Goal: Task Accomplishment & Management: Manage account settings

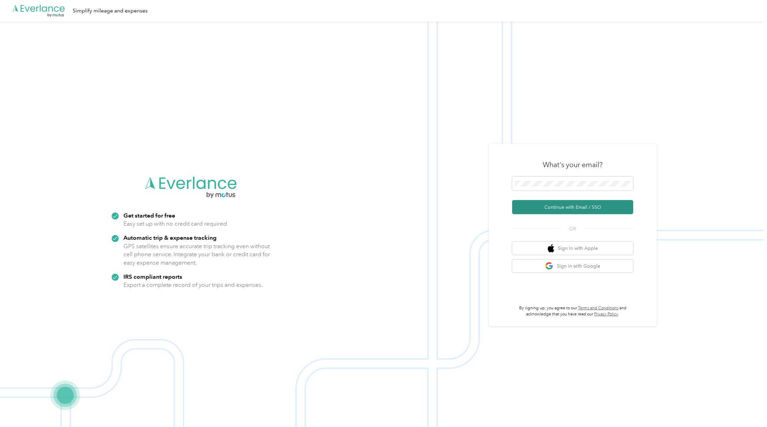
click at [566, 206] on button "Continue with Email / SSO" at bounding box center [572, 207] width 121 height 14
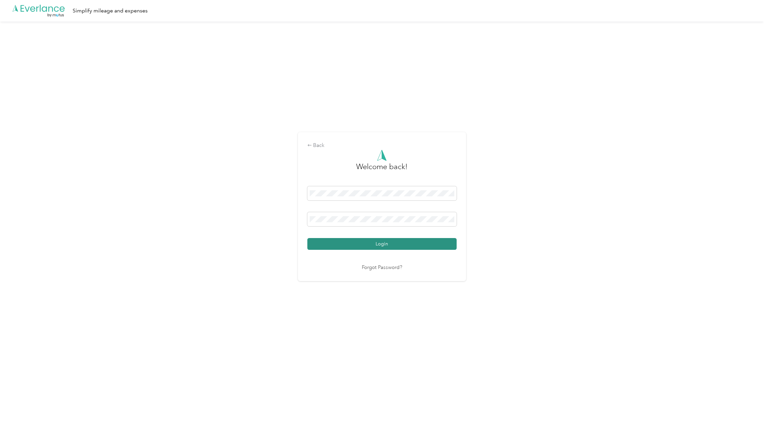
click at [374, 241] on button "Login" at bounding box center [381, 244] width 149 height 12
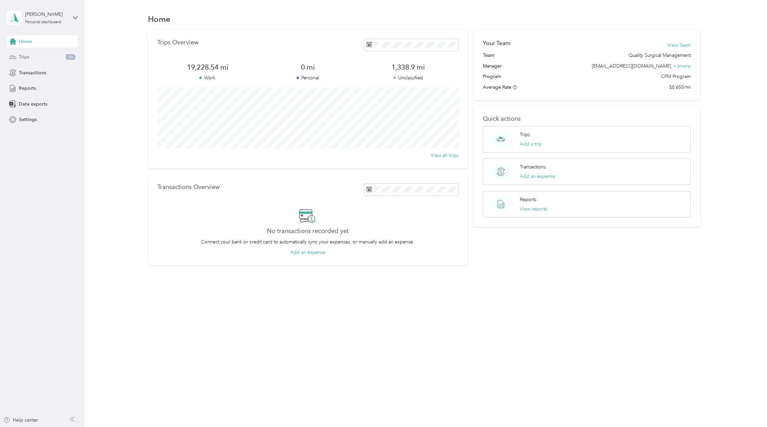
click at [24, 59] on span "Trips" at bounding box center [24, 56] width 10 height 7
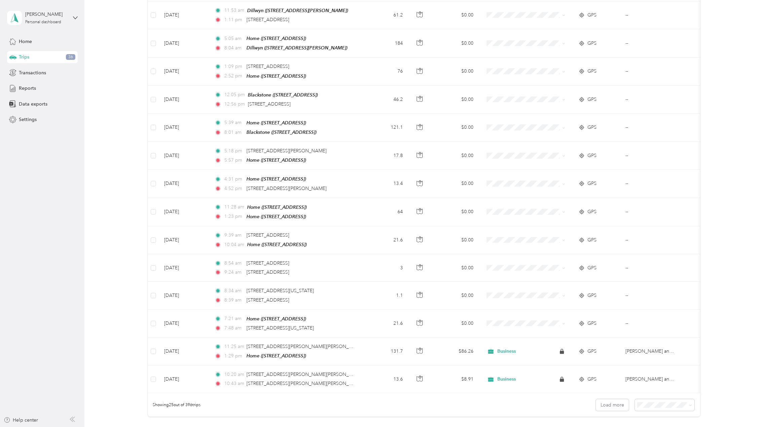
scroll to position [437, 0]
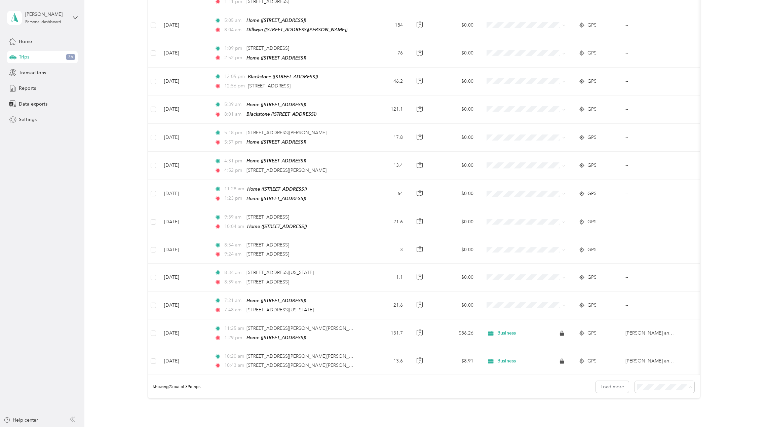
click at [654, 407] on span "50 per load" at bounding box center [650, 409] width 25 height 6
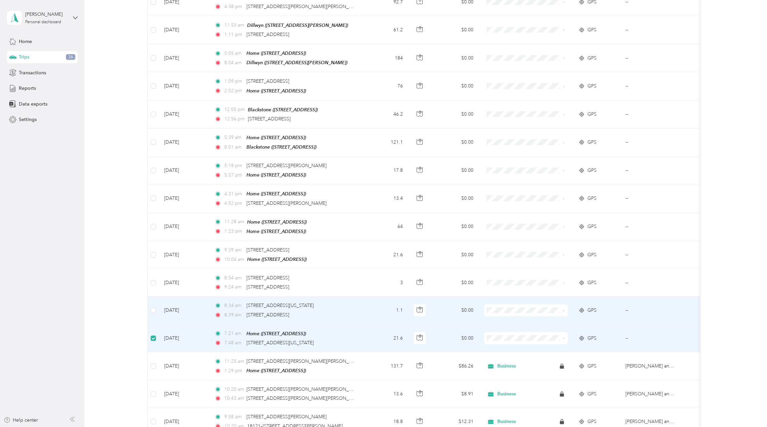
scroll to position [403, 0]
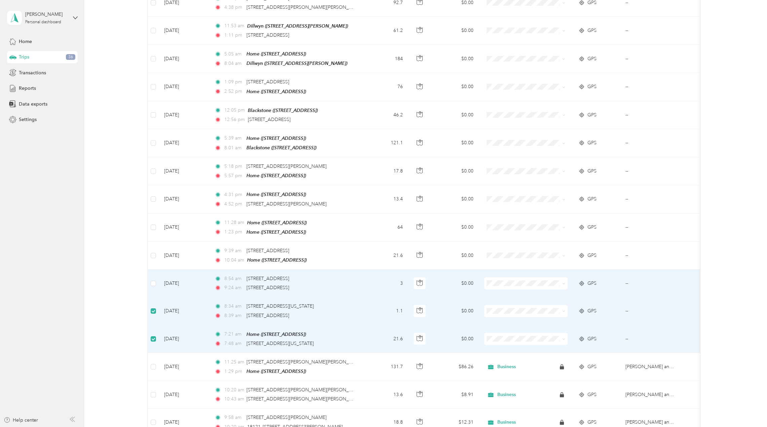
click at [153, 272] on td at bounding box center [153, 284] width 11 height 28
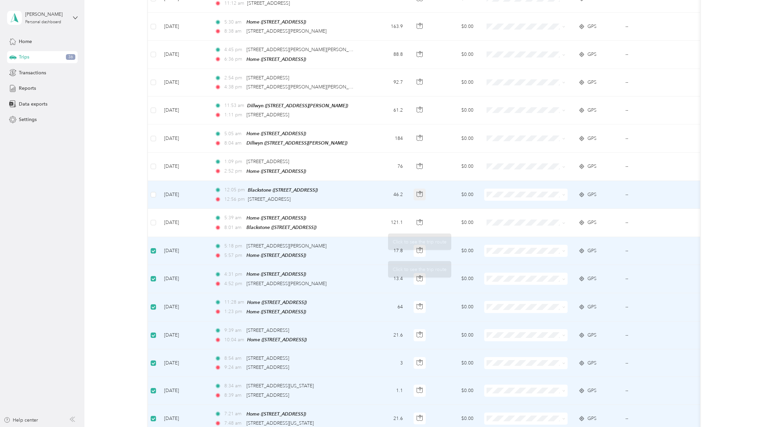
scroll to position [67, 0]
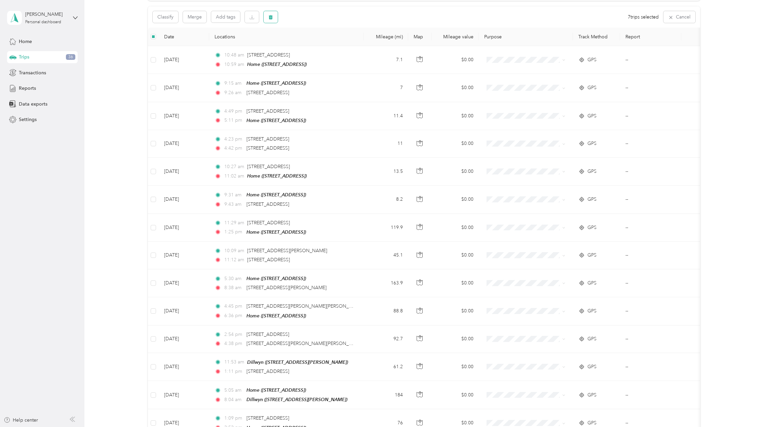
click at [268, 19] on button "button" at bounding box center [271, 17] width 14 height 12
click at [319, 43] on button "Yes" at bounding box center [320, 45] width 13 height 11
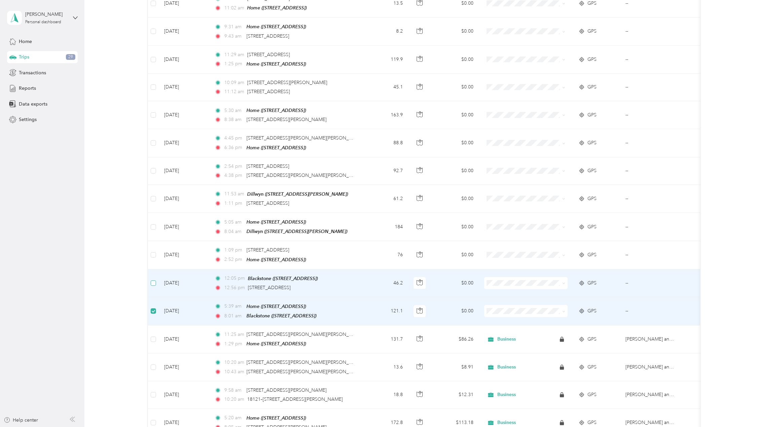
scroll to position [234, 0]
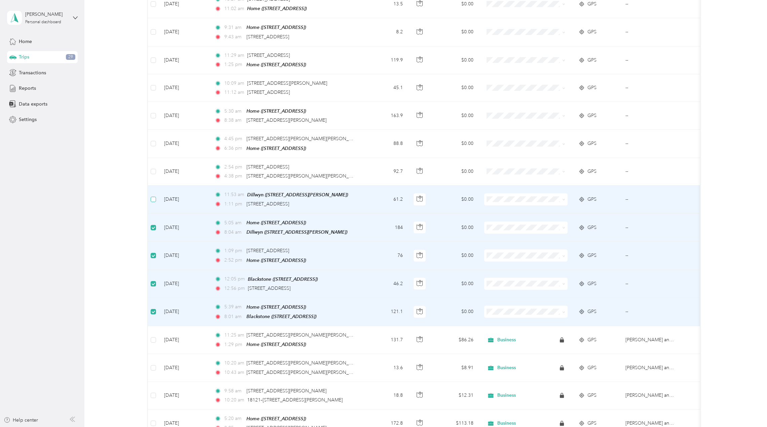
click at [152, 196] on label at bounding box center [153, 199] width 5 height 7
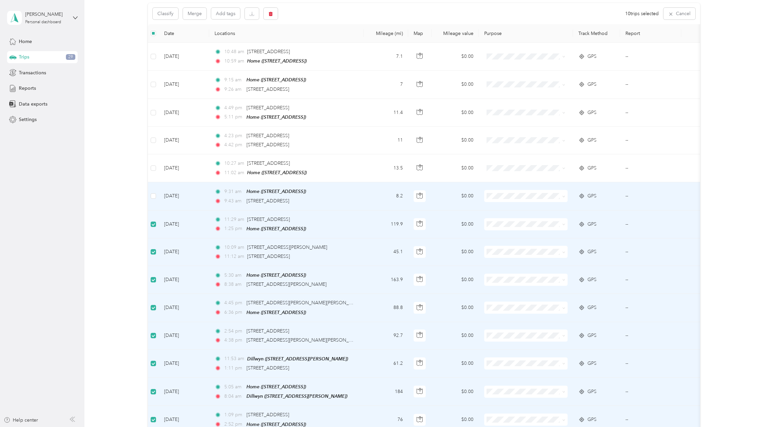
scroll to position [66, 0]
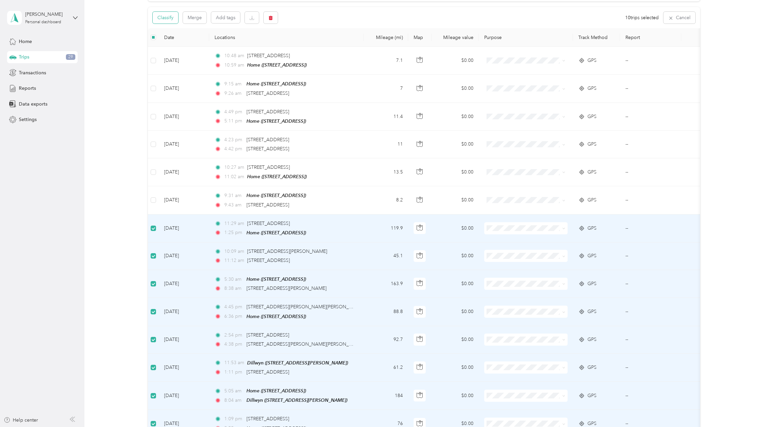
click at [168, 17] on button "Classify" at bounding box center [166, 18] width 26 height 12
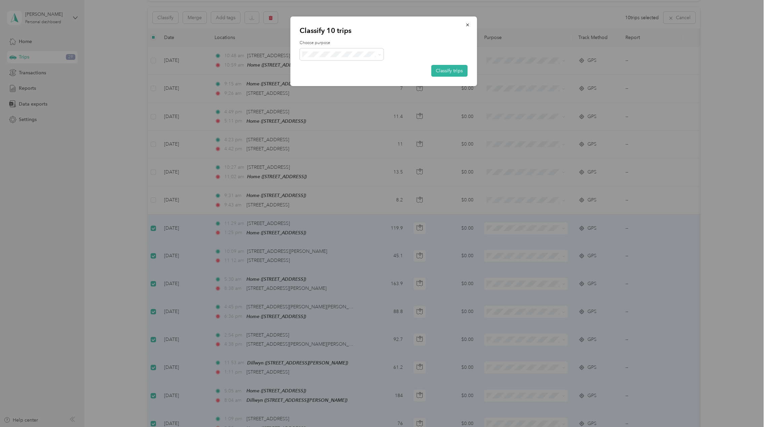
click at [323, 65] on span "Business" at bounding box center [347, 65] width 63 height 7
click at [449, 69] on button "Classify trips" at bounding box center [449, 71] width 36 height 12
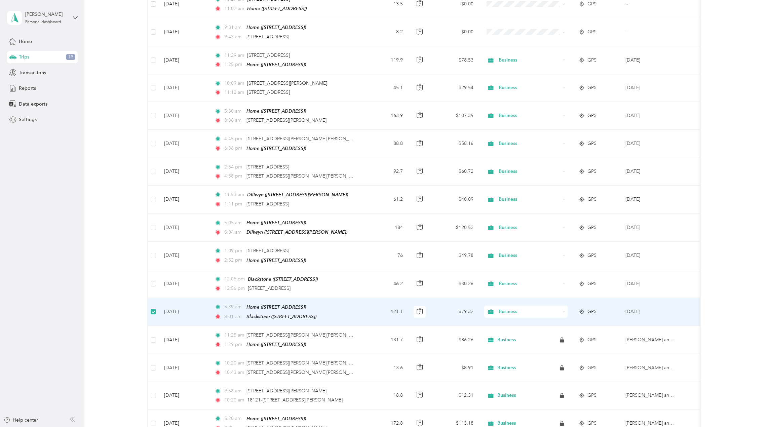
scroll to position [233, 0]
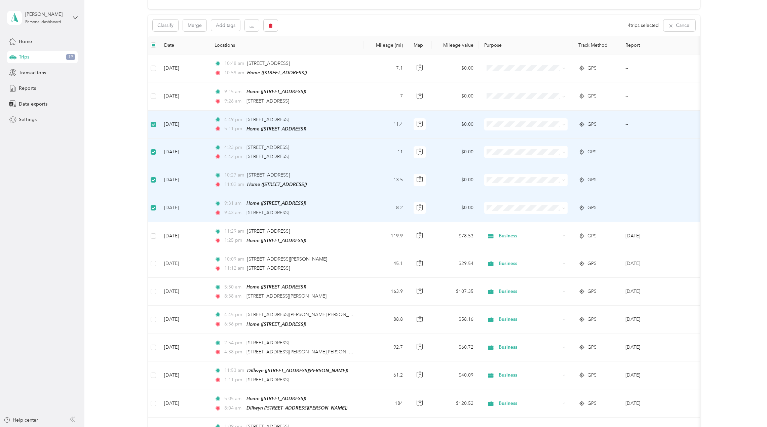
scroll to position [0, 0]
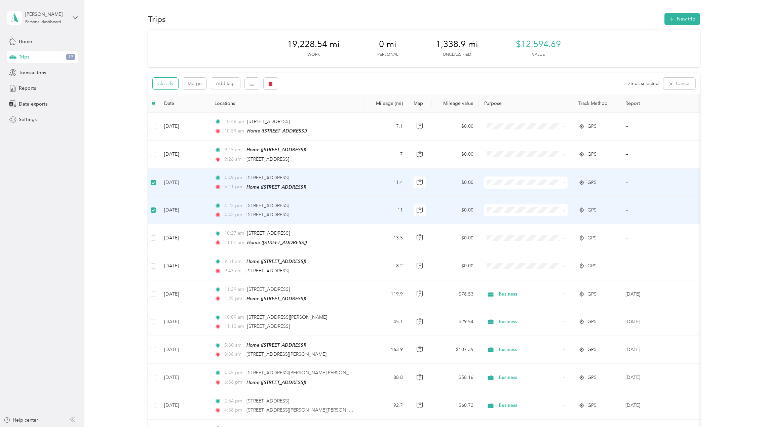
click at [165, 85] on button "Classify" at bounding box center [166, 84] width 26 height 12
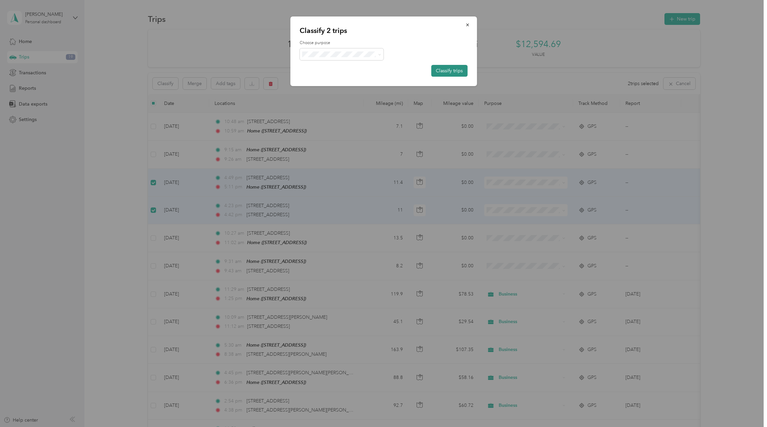
click at [453, 70] on button "Classify trips" at bounding box center [449, 71] width 36 height 12
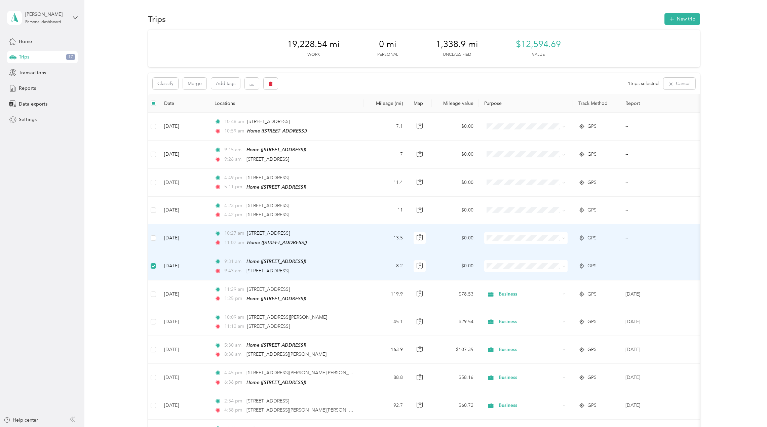
click at [156, 236] on td at bounding box center [153, 238] width 11 height 28
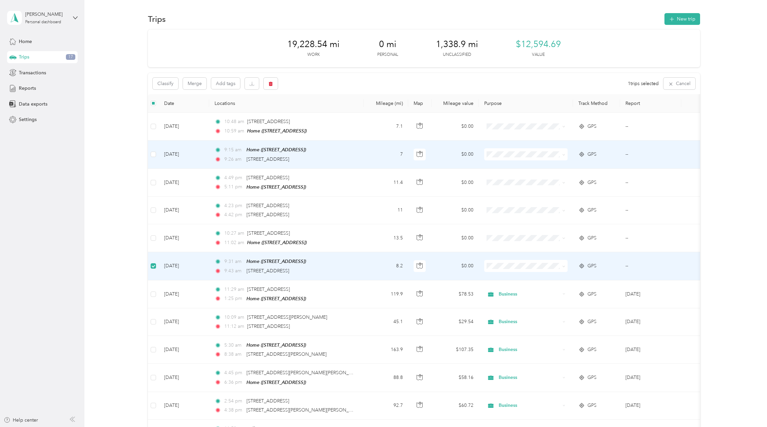
click at [159, 153] on td "[DATE]" at bounding box center [184, 155] width 50 height 28
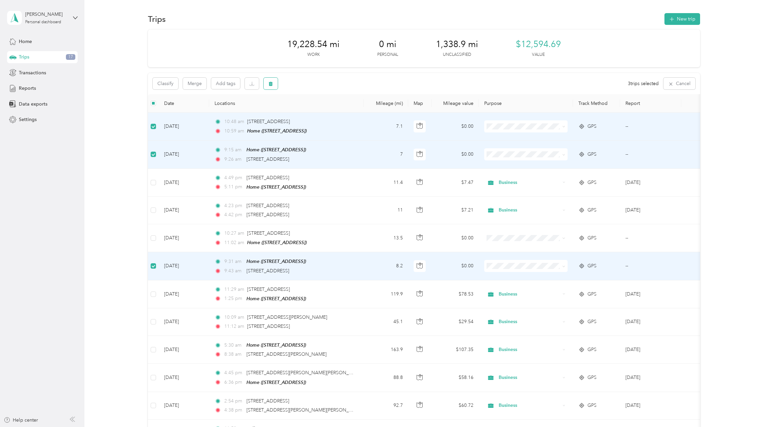
click at [270, 85] on icon "button" at bounding box center [270, 83] width 5 height 5
click at [316, 112] on button "Yes" at bounding box center [320, 111] width 13 height 11
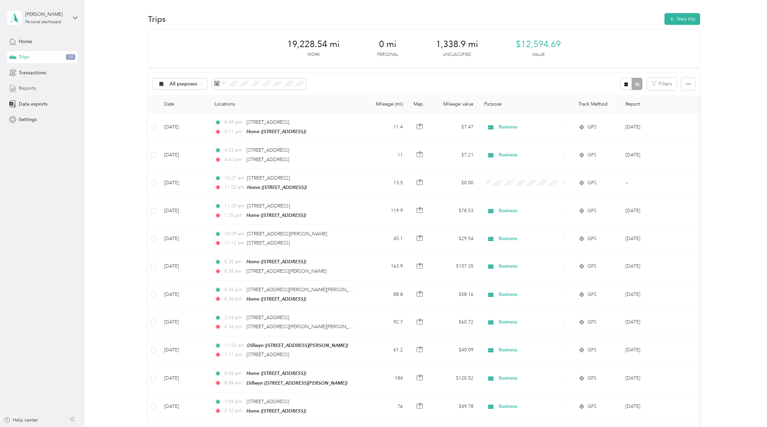
click at [27, 88] on span "Reports" at bounding box center [27, 88] width 17 height 7
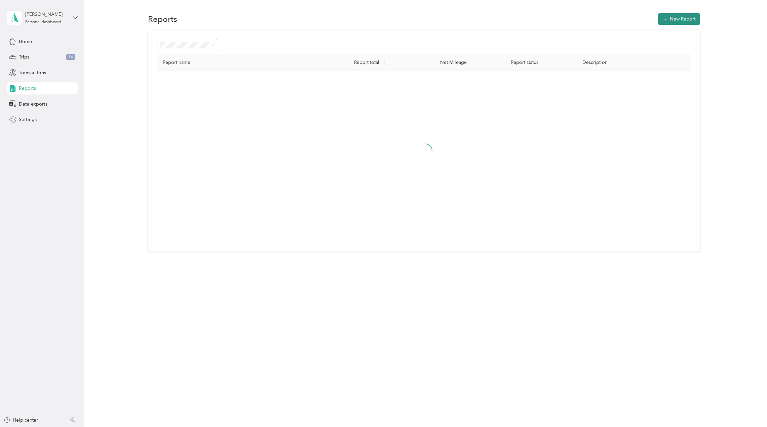
click at [679, 20] on button "New Report" at bounding box center [679, 19] width 42 height 12
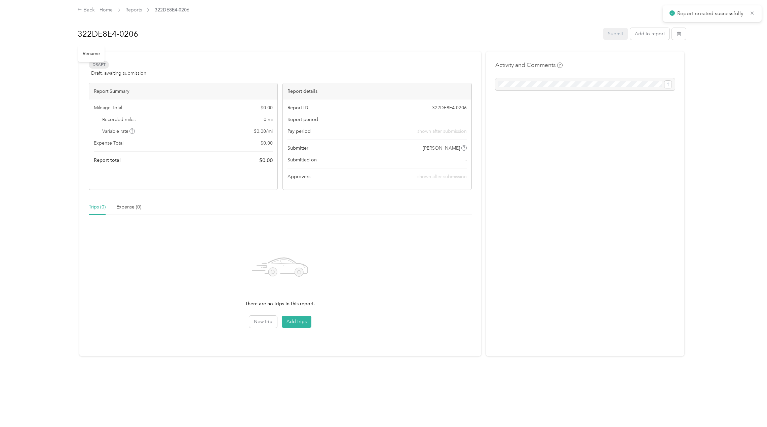
click at [147, 32] on h1 "322DE8E4-0206" at bounding box center [338, 34] width 521 height 16
click at [0, 35] on html "Report created successfully Back Home Reports 322DE8E4-0206 322DE8E4-0206 Submi…" at bounding box center [382, 213] width 764 height 427
click at [293, 321] on button "Add trips" at bounding box center [297, 323] width 30 height 12
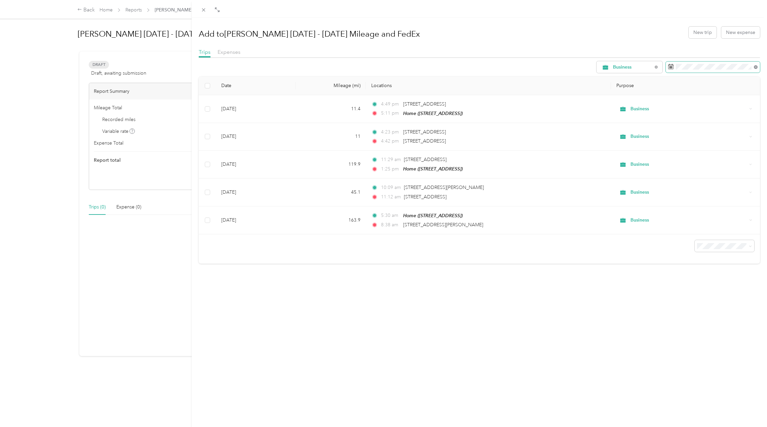
click at [754, 67] on icon at bounding box center [756, 67] width 4 height 4
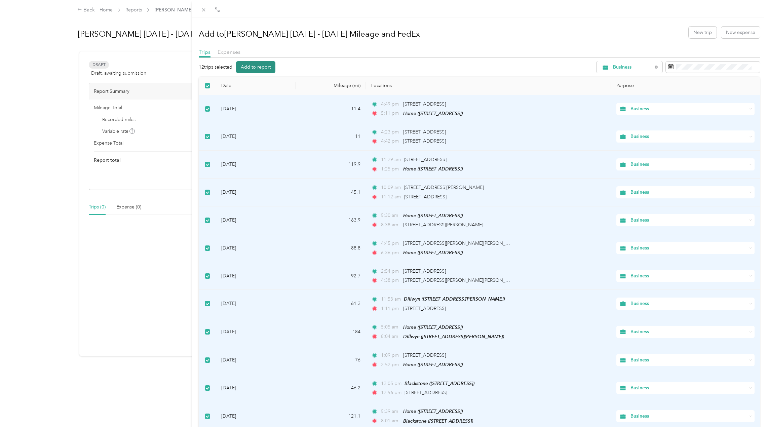
click at [270, 69] on button "Add to report" at bounding box center [255, 67] width 39 height 12
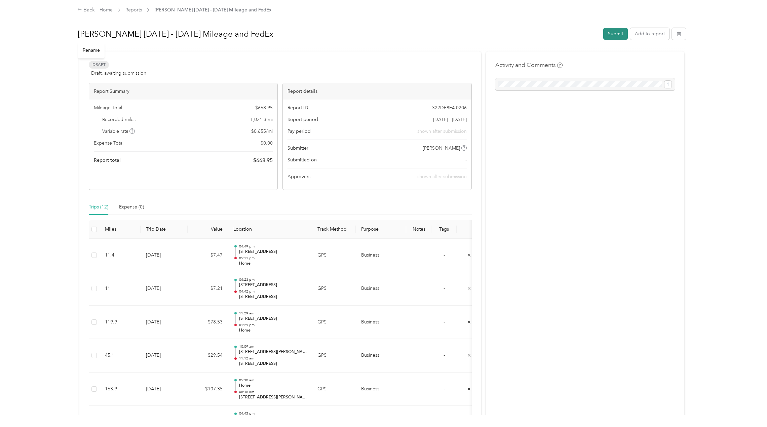
click at [613, 32] on button "Submit" at bounding box center [615, 34] width 25 height 12
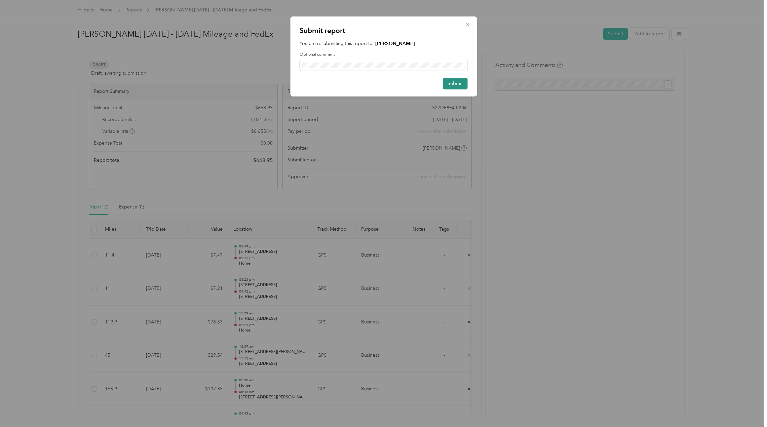
click at [462, 84] on button "Submit" at bounding box center [455, 84] width 25 height 12
